Goal: Contribute content: Contribute content

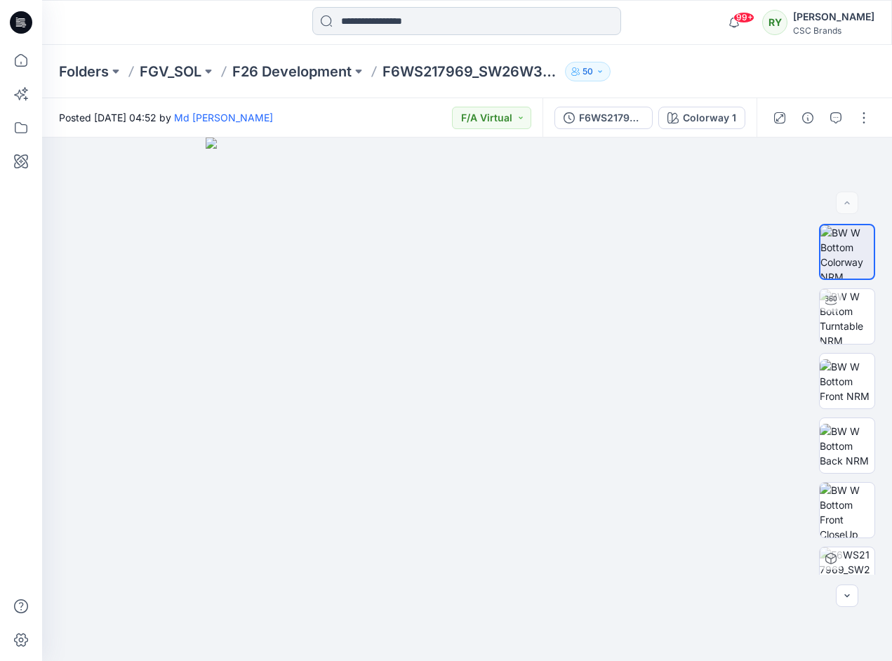
click at [396, 23] on input at bounding box center [466, 21] width 309 height 28
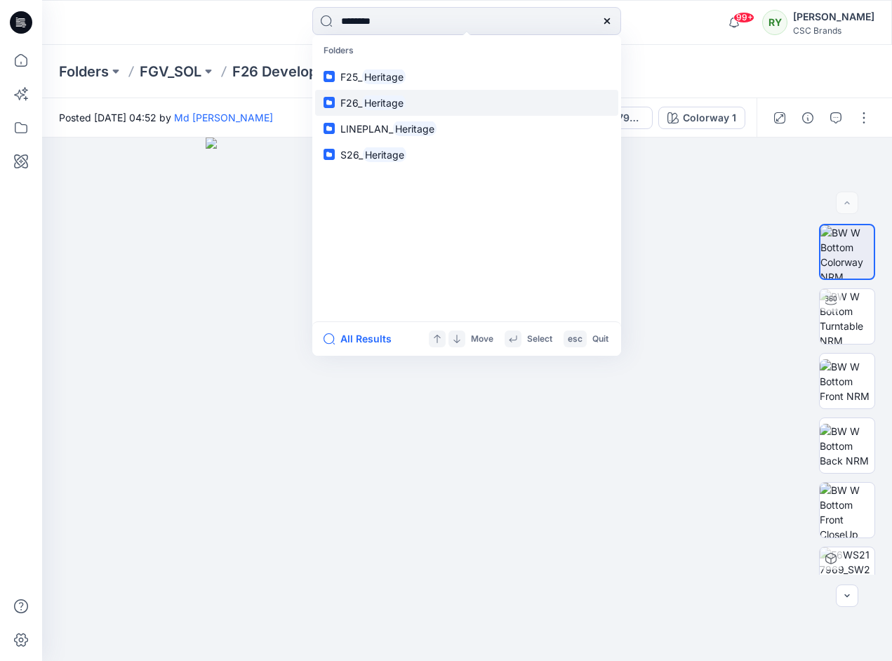
type input "********"
click at [374, 95] on mark "Heritage" at bounding box center [384, 103] width 44 height 16
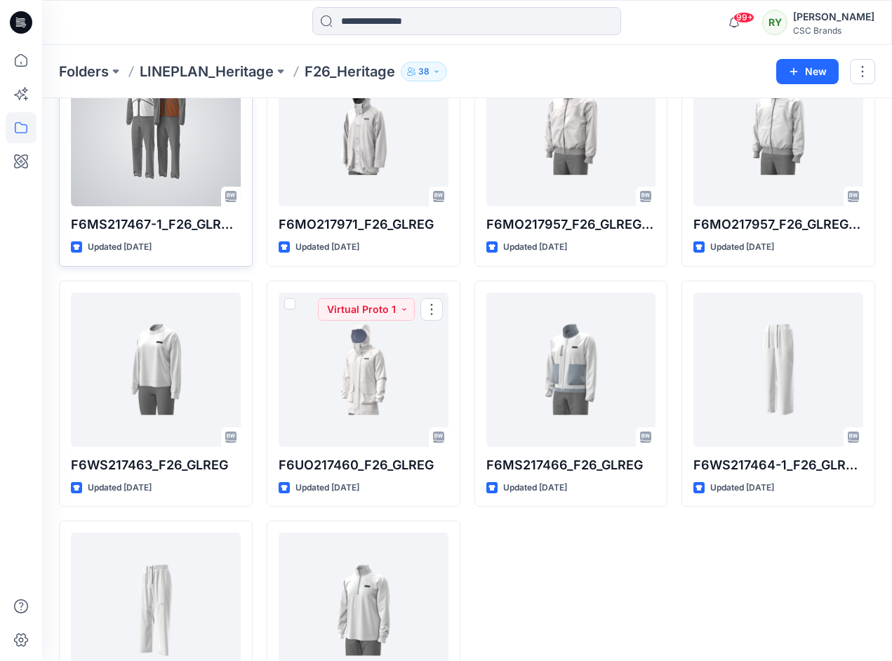
scroll to position [112, 0]
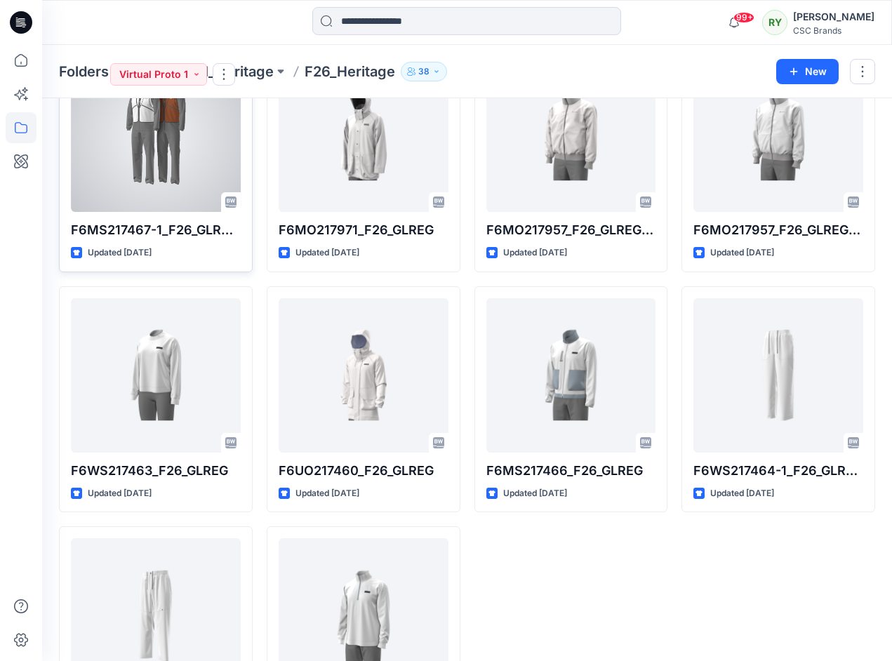
click at [145, 158] on div at bounding box center [156, 135] width 170 height 154
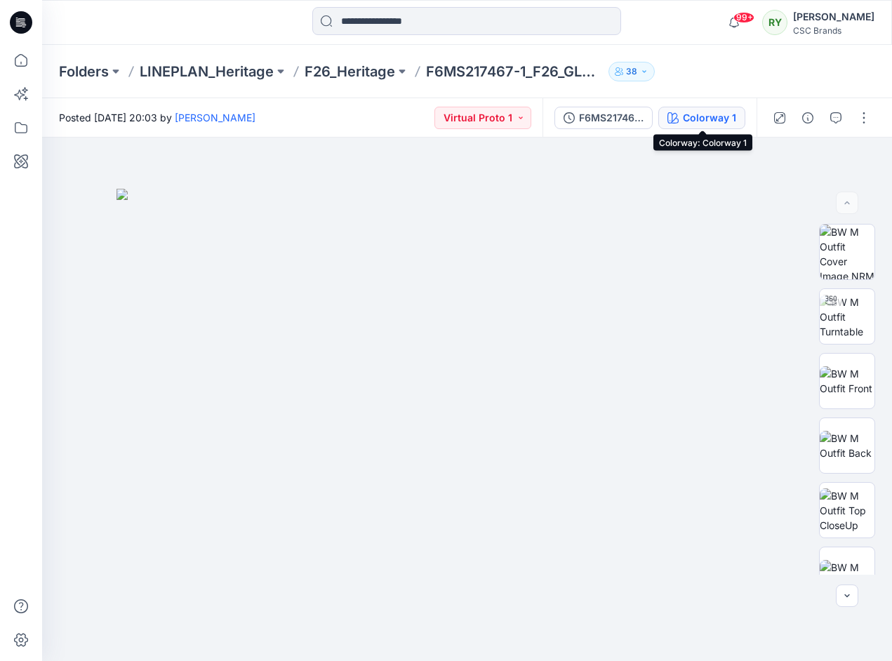
click at [723, 117] on div "Colorway 1" at bounding box center [709, 117] width 53 height 15
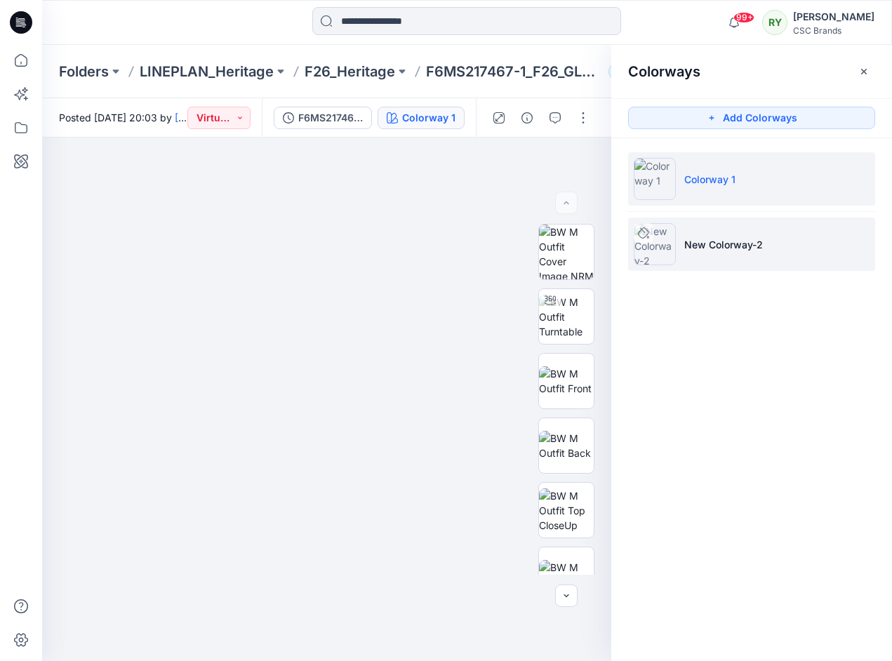
click at [710, 247] on p "New Colorway-2" at bounding box center [723, 244] width 79 height 15
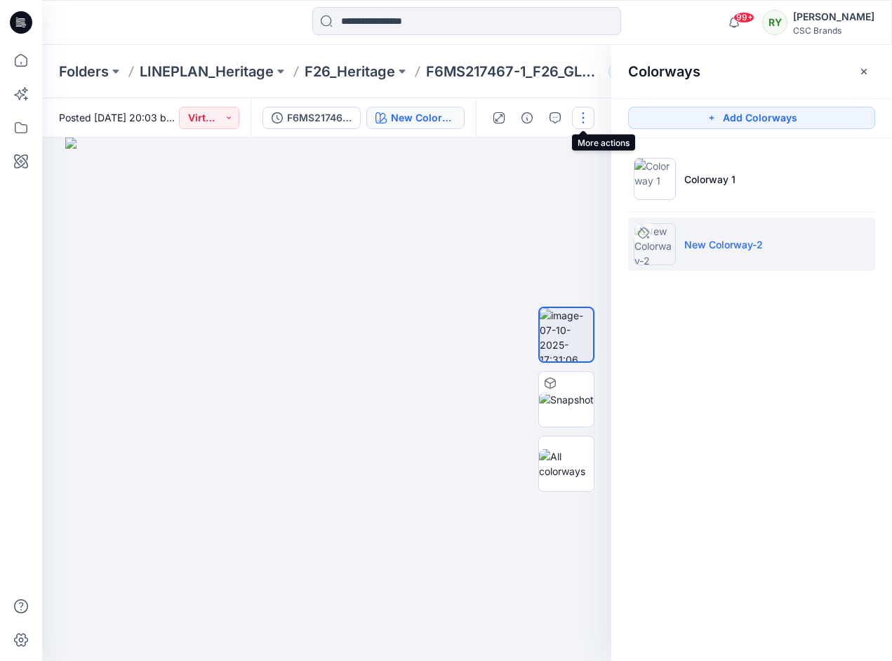
click at [585, 120] on button "button" at bounding box center [583, 118] width 22 height 22
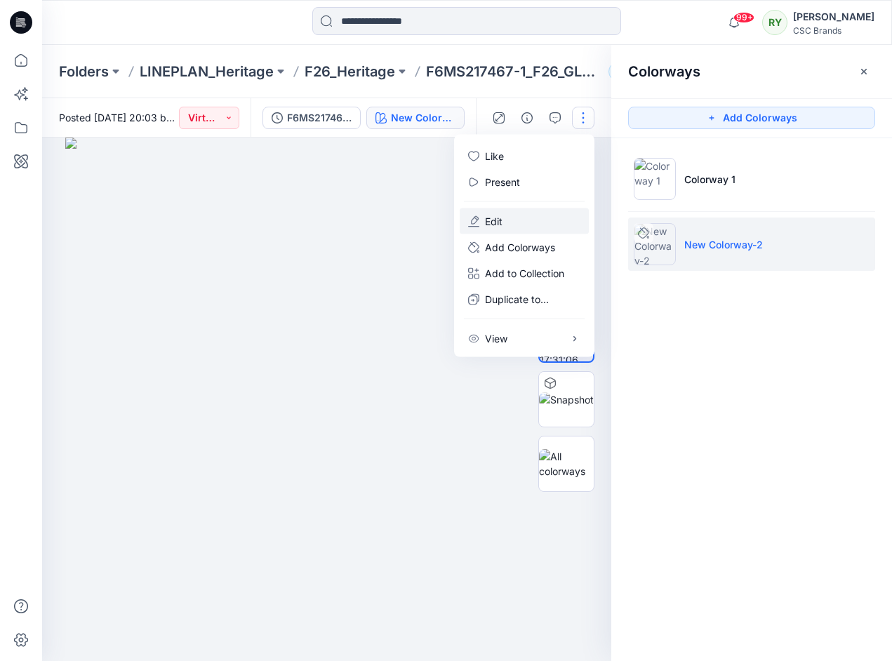
click at [494, 226] on p "Edit" at bounding box center [494, 221] width 18 height 15
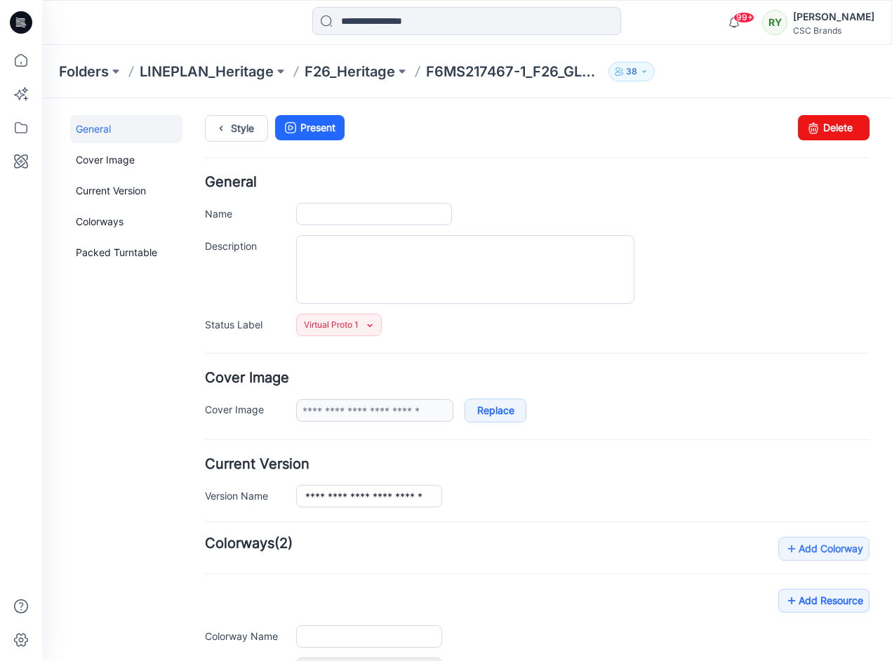
type input "**********"
type textarea "**********"
type input "**********"
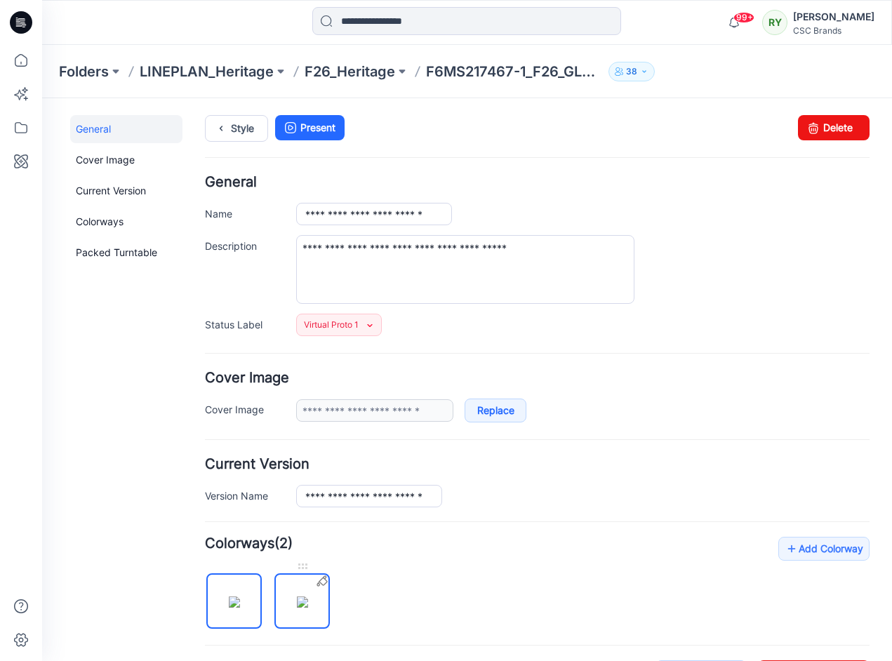
click at [300, 600] on img at bounding box center [302, 602] width 11 height 11
type input "**********"
click at [831, 128] on link "Delete" at bounding box center [834, 127] width 72 height 25
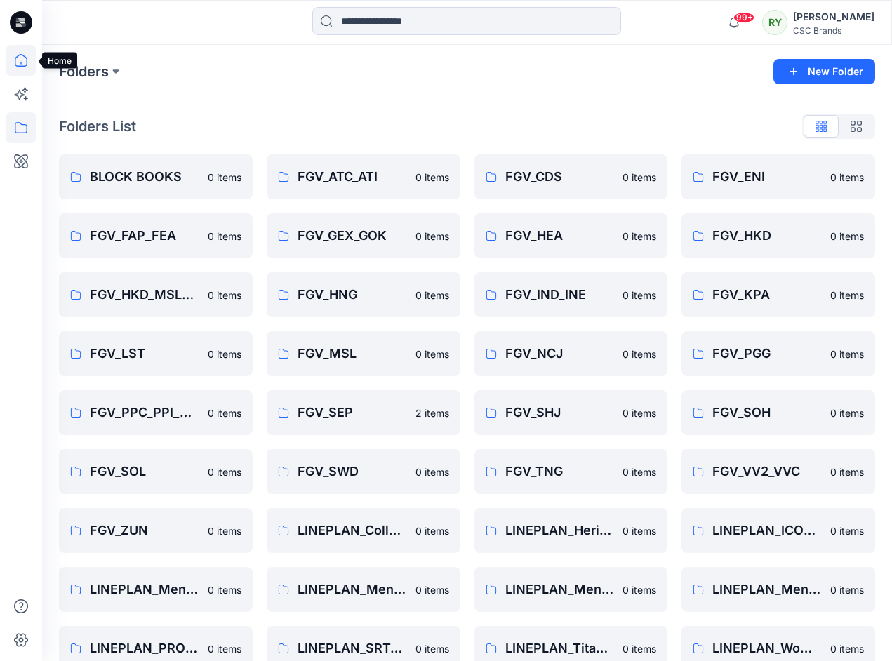
click at [22, 58] on icon at bounding box center [21, 60] width 31 height 31
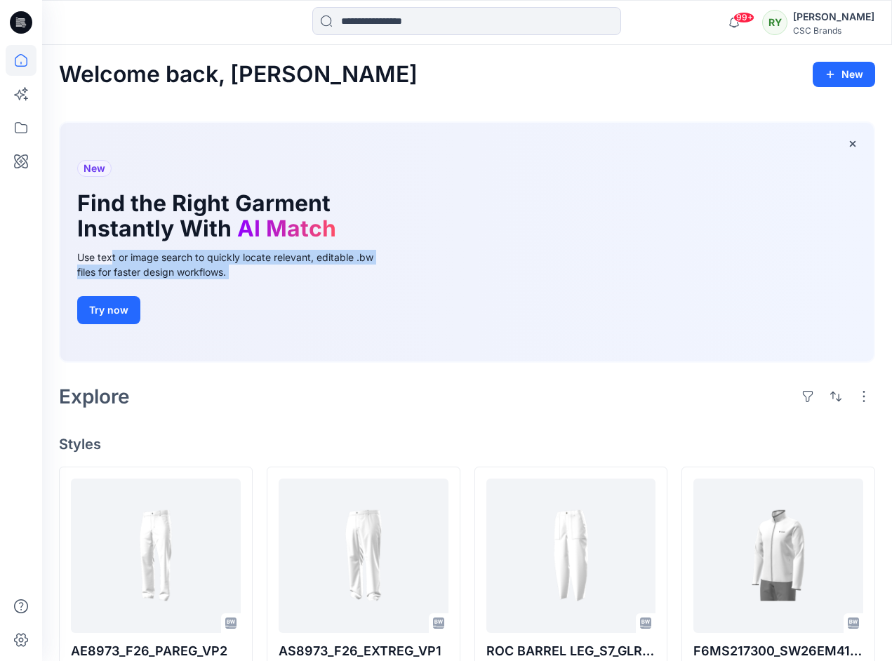
drag, startPoint x: 112, startPoint y: 256, endPoint x: 246, endPoint y: 324, distance: 150.4
click at [247, 324] on div "New Find the Right Garment Instantly With AI Match Use text or image search to …" at bounding box center [235, 242] width 338 height 239
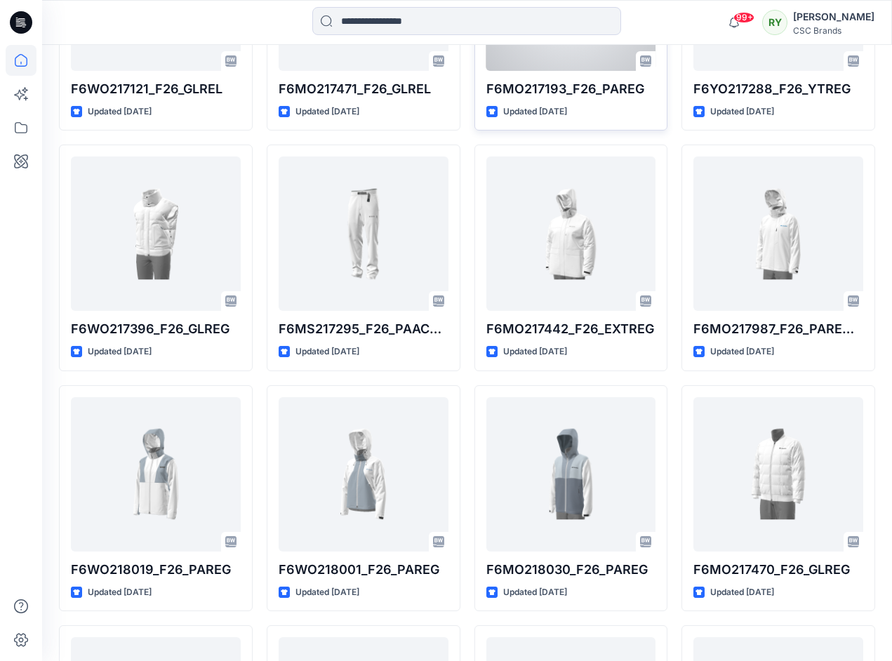
scroll to position [3220, 0]
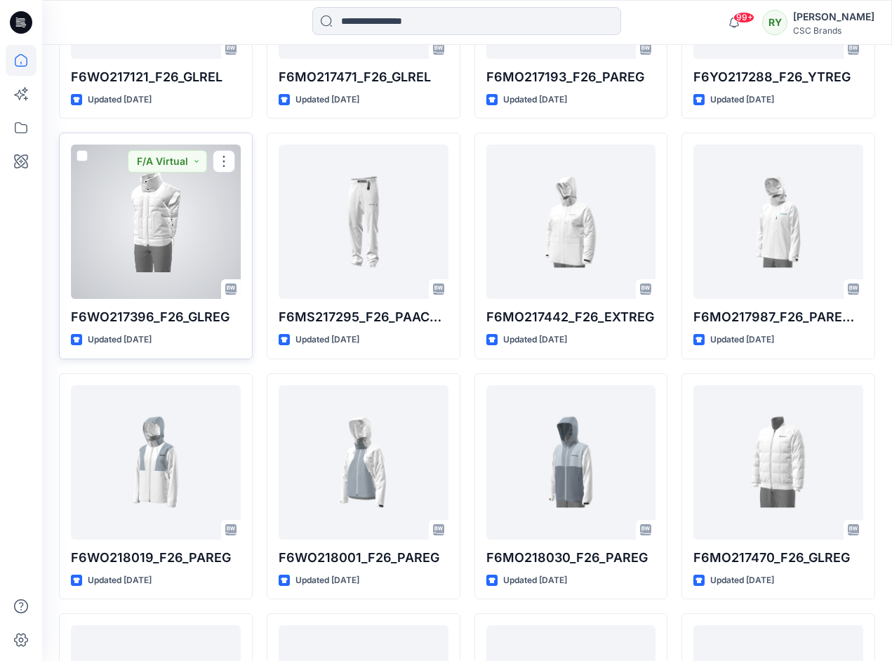
click at [164, 234] on div at bounding box center [156, 222] width 170 height 154
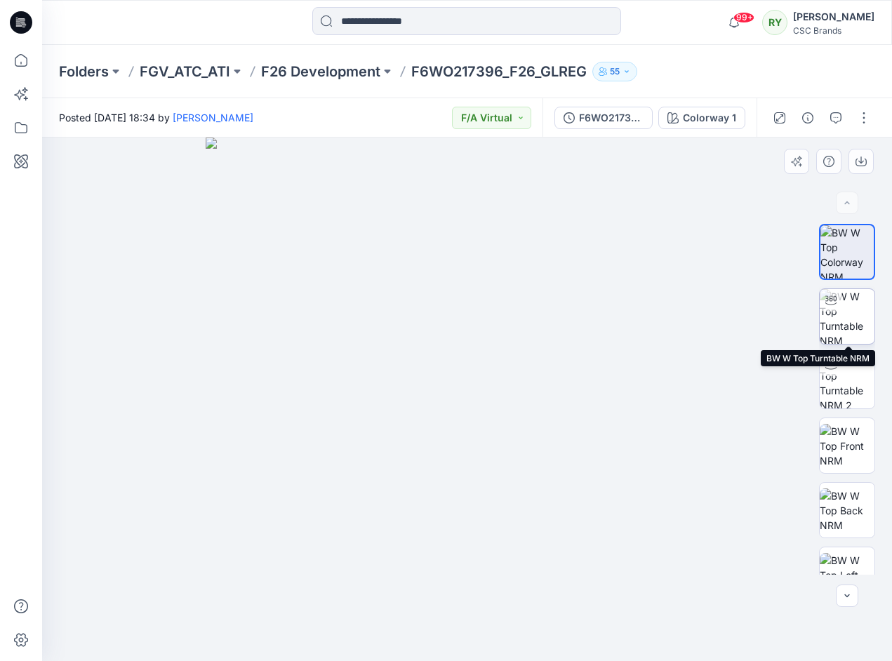
click at [842, 311] on img at bounding box center [847, 316] width 55 height 55
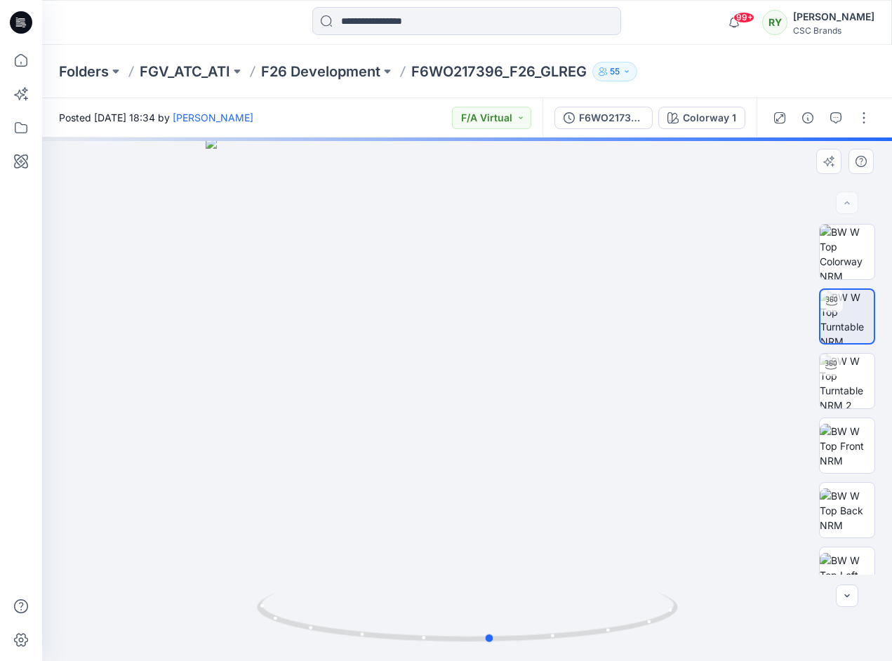
drag, startPoint x: 682, startPoint y: 389, endPoint x: 284, endPoint y: 456, distance: 403.7
click at [284, 456] on div at bounding box center [467, 400] width 850 height 524
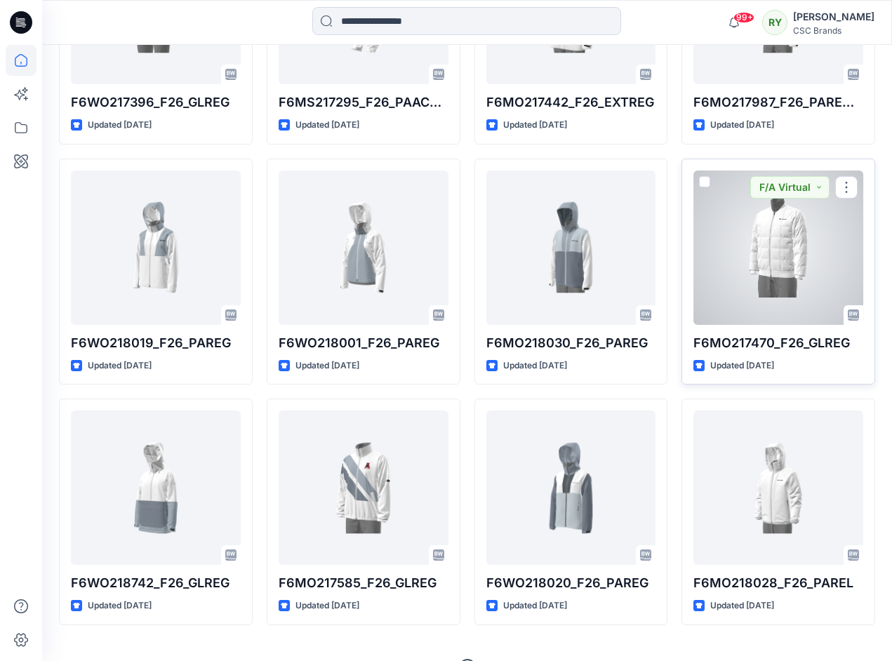
scroll to position [3425, 0]
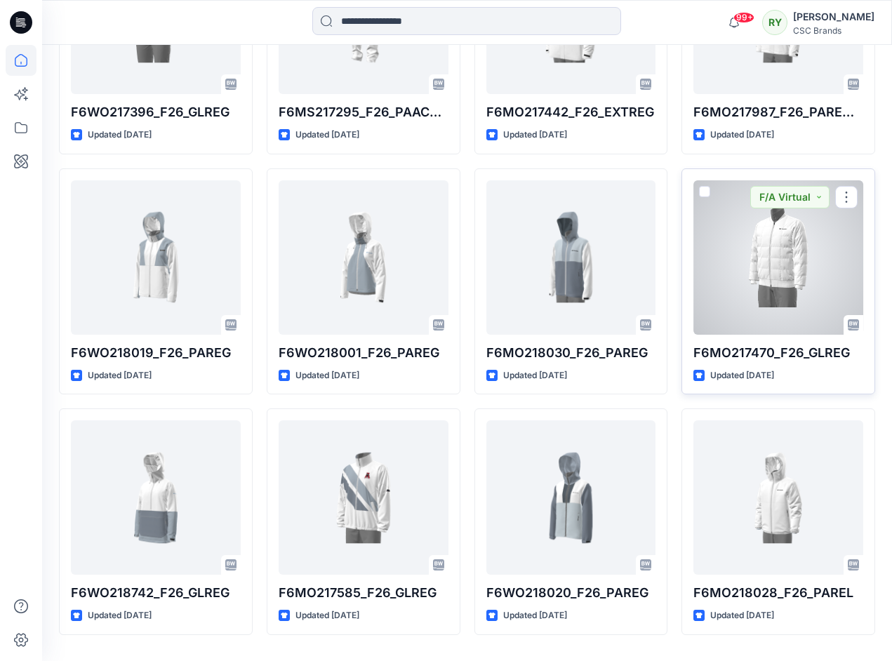
click at [759, 272] on div at bounding box center [779, 257] width 170 height 154
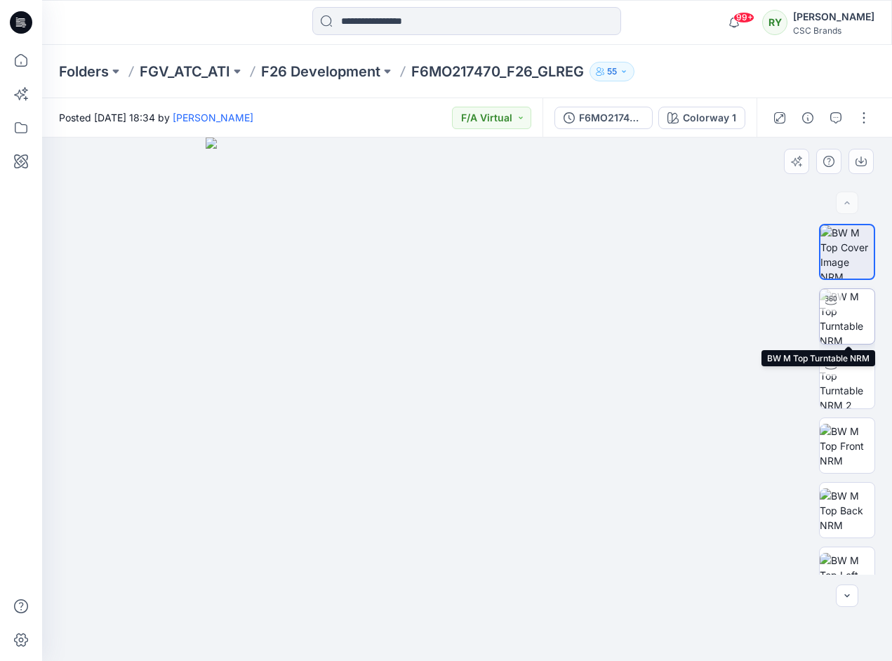
click at [853, 317] on img at bounding box center [847, 316] width 55 height 55
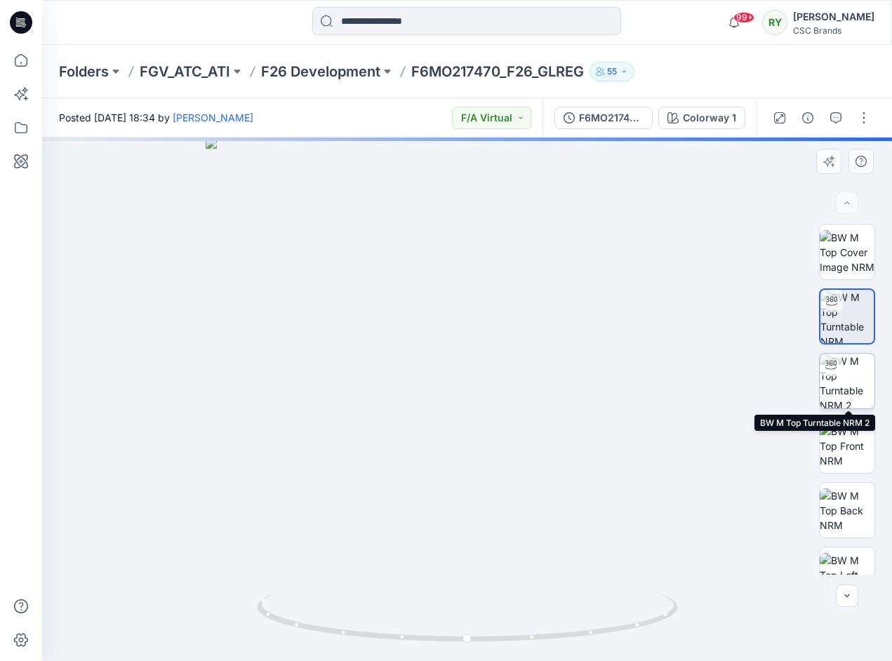
click at [852, 378] on img at bounding box center [847, 381] width 55 height 55
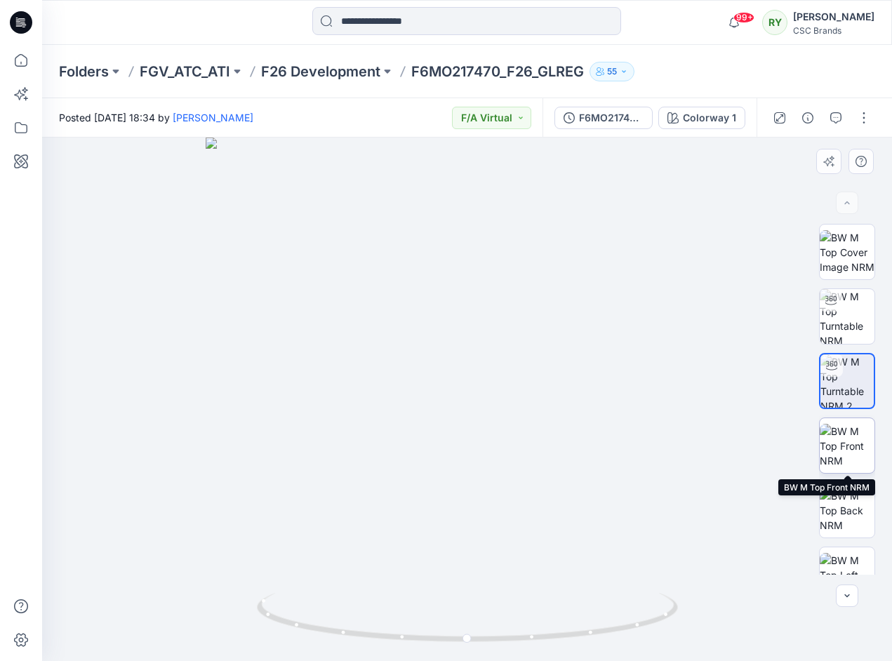
click at [854, 465] on img at bounding box center [847, 446] width 55 height 44
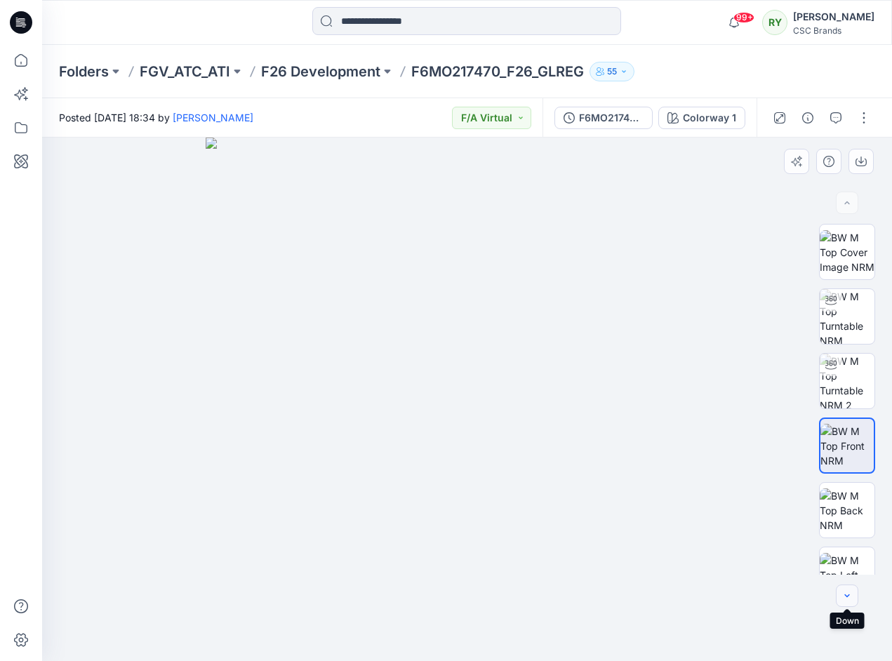
click at [843, 597] on icon "button" at bounding box center [847, 595] width 11 height 11
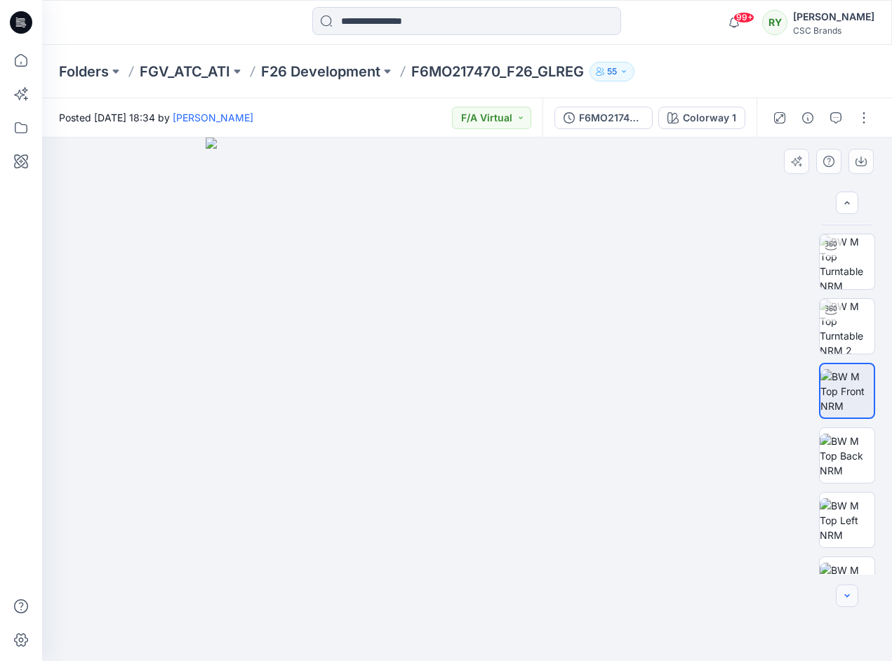
click at [843, 597] on icon "button" at bounding box center [847, 595] width 11 height 11
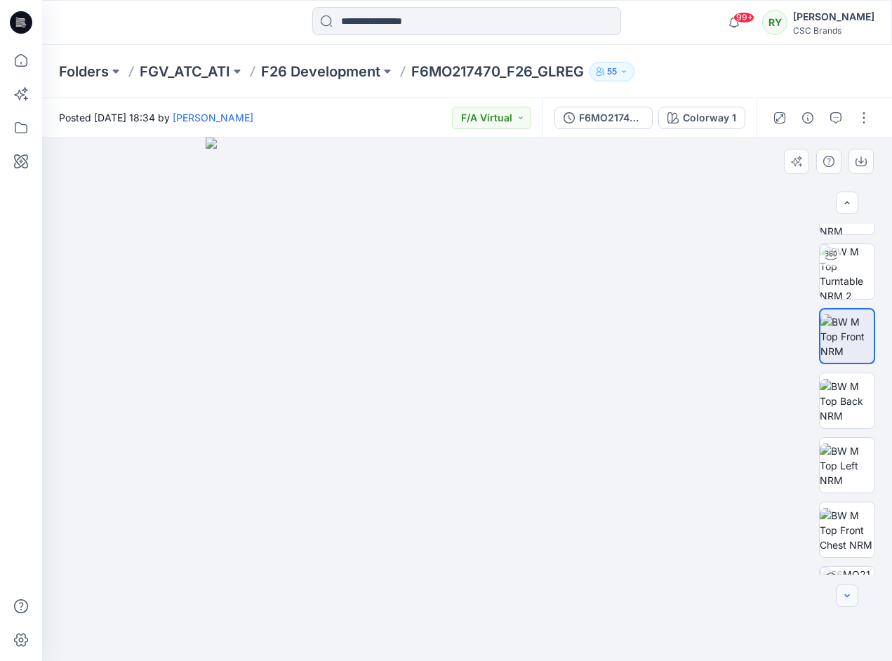
click at [843, 597] on icon "button" at bounding box center [847, 595] width 11 height 11
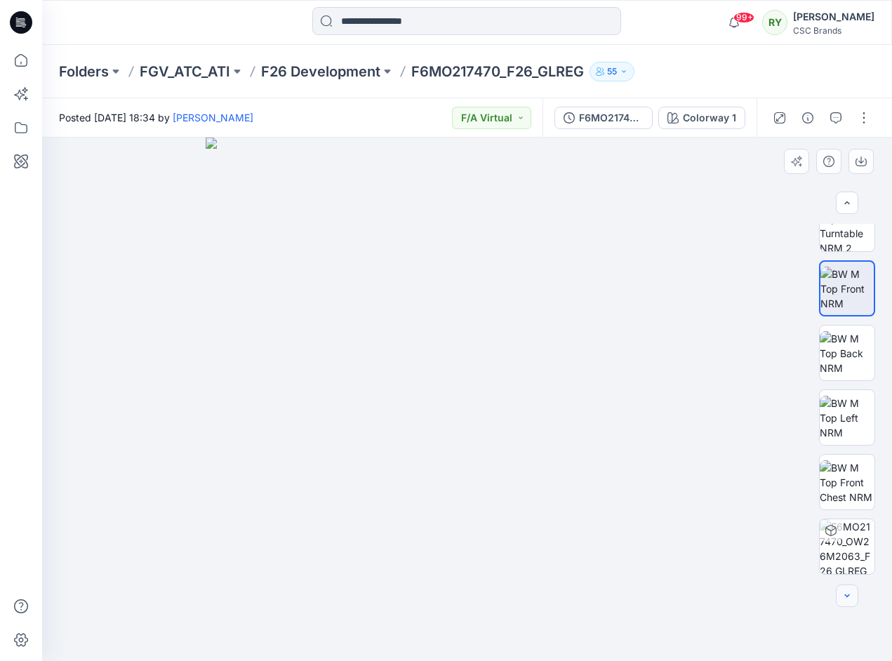
click at [843, 597] on div at bounding box center [847, 596] width 22 height 22
click at [852, 478] on img at bounding box center [847, 483] width 55 height 44
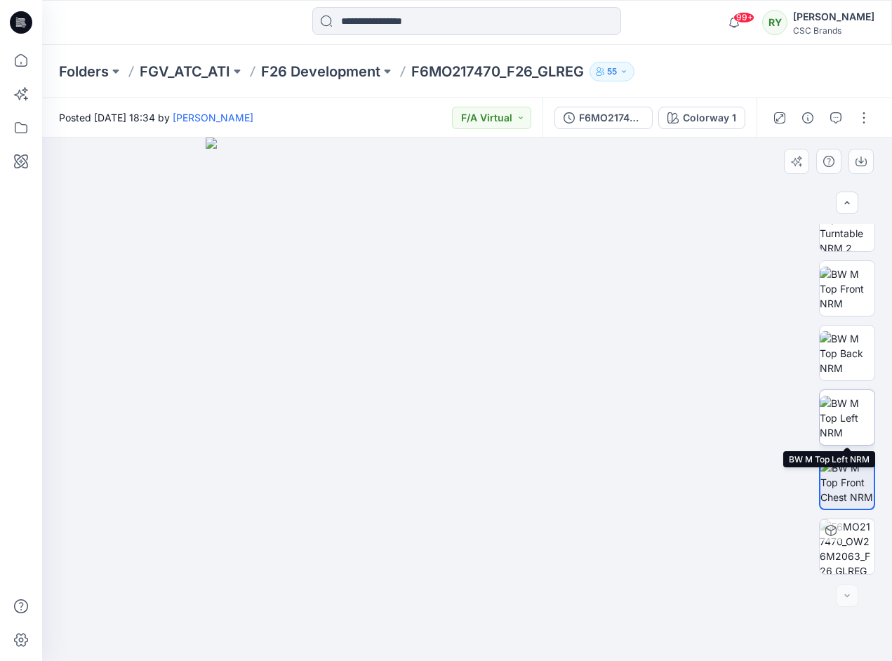
click at [838, 404] on img at bounding box center [847, 418] width 55 height 44
